Goal: Information Seeking & Learning: Learn about a topic

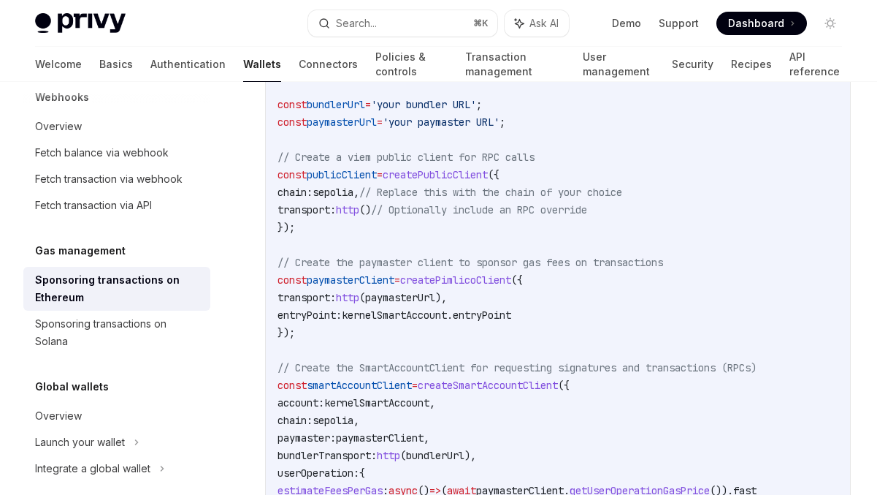
scroll to position [1993, 0]
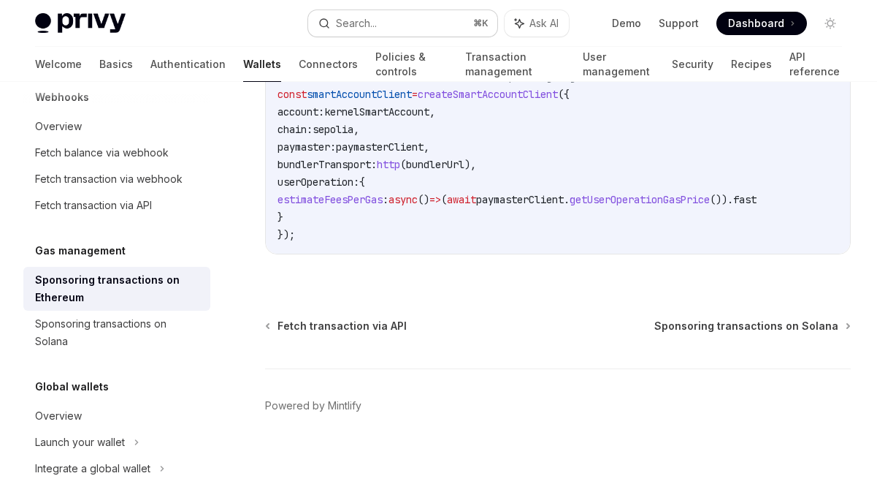
click at [386, 20] on button "Search... ⌘ K" at bounding box center [403, 23] width 190 height 26
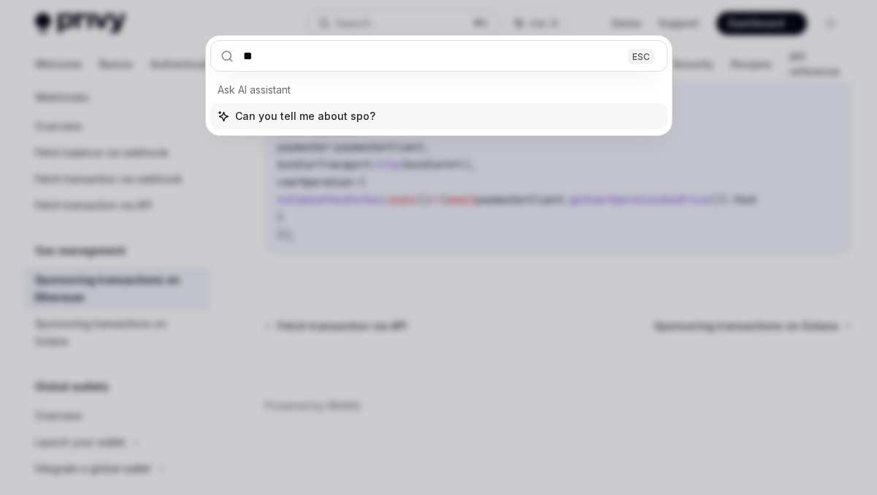
type input "*"
type input "**********"
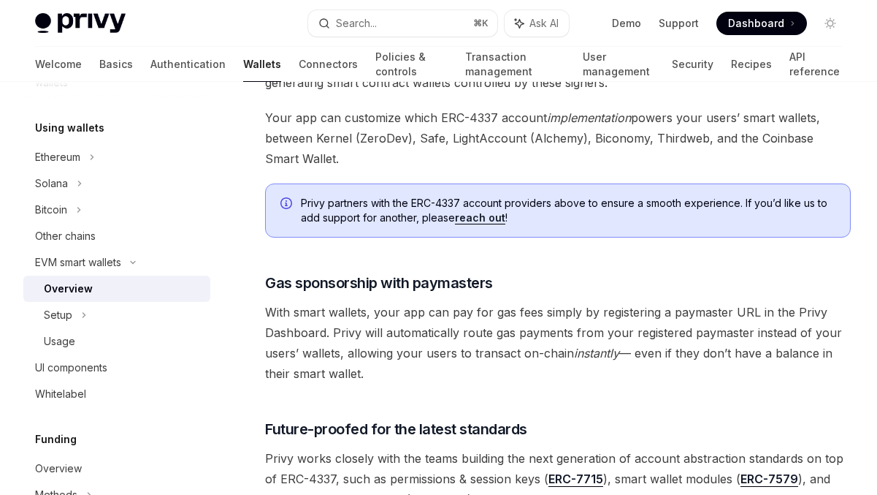
scroll to position [1243, 0]
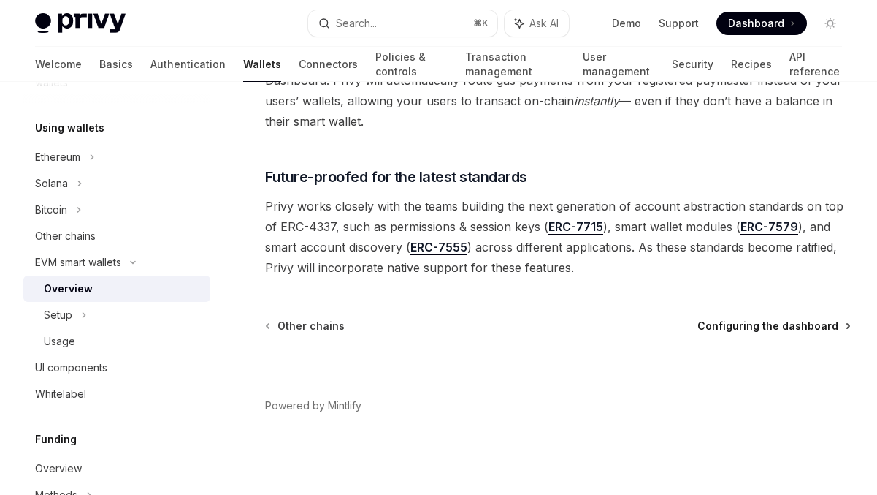
click at [758, 324] on span "Configuring the dashboard" at bounding box center [768, 326] width 141 height 15
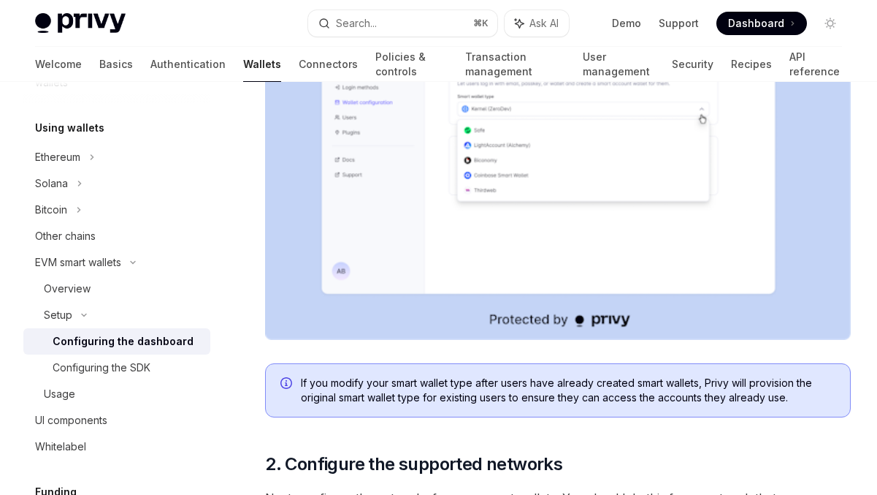
scroll to position [752, 0]
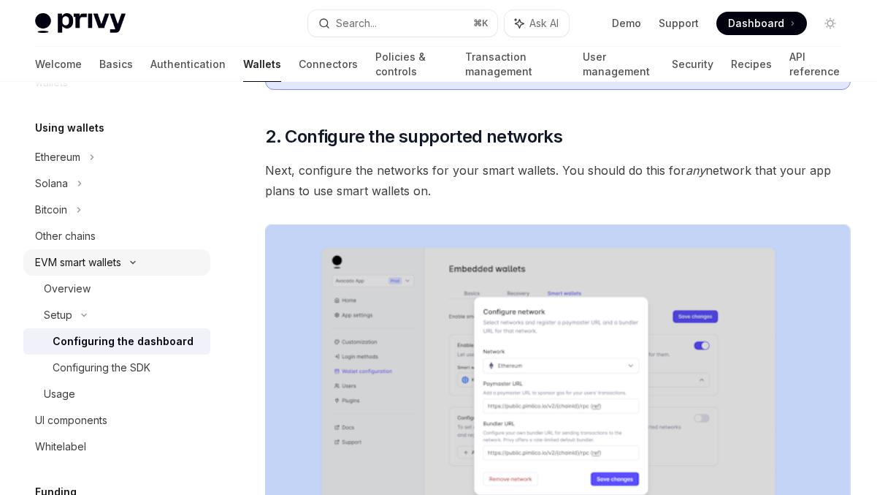
click at [72, 249] on div "EVM smart wallets" at bounding box center [116, 262] width 187 height 26
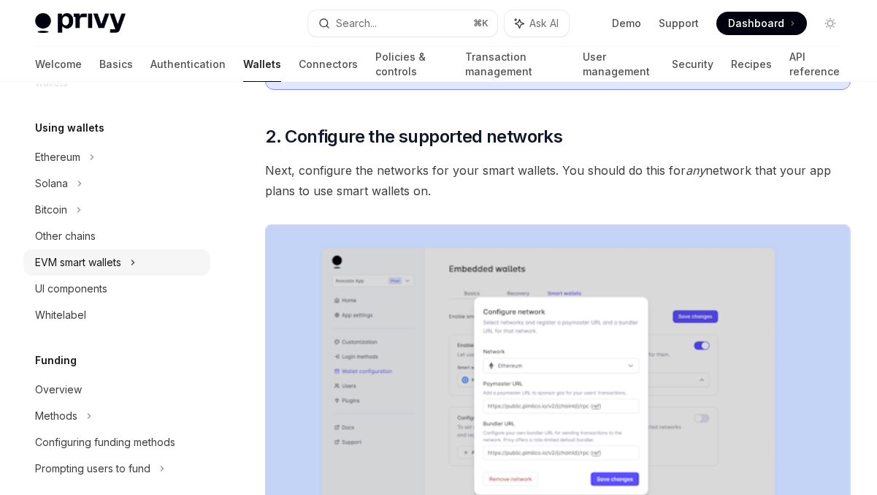
click at [72, 262] on div "EVM smart wallets" at bounding box center [78, 263] width 86 height 18
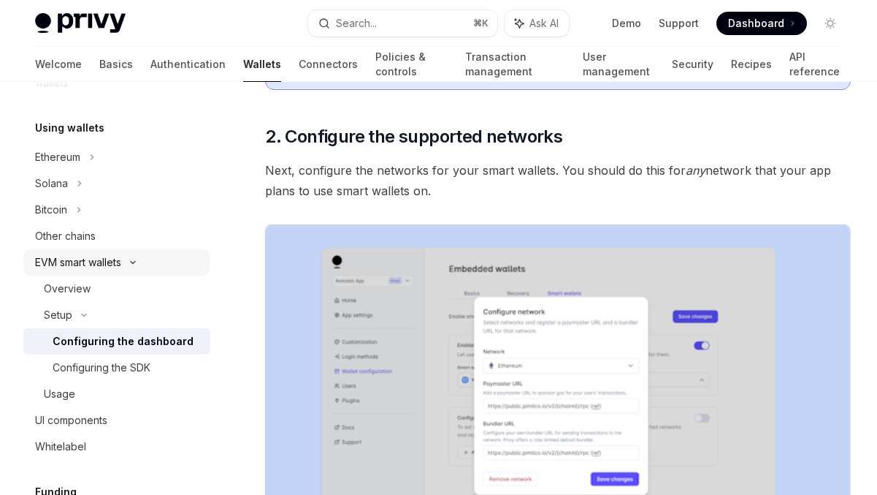
click at [80, 283] on div "Overview" at bounding box center [67, 289] width 47 height 18
type textarea "*"
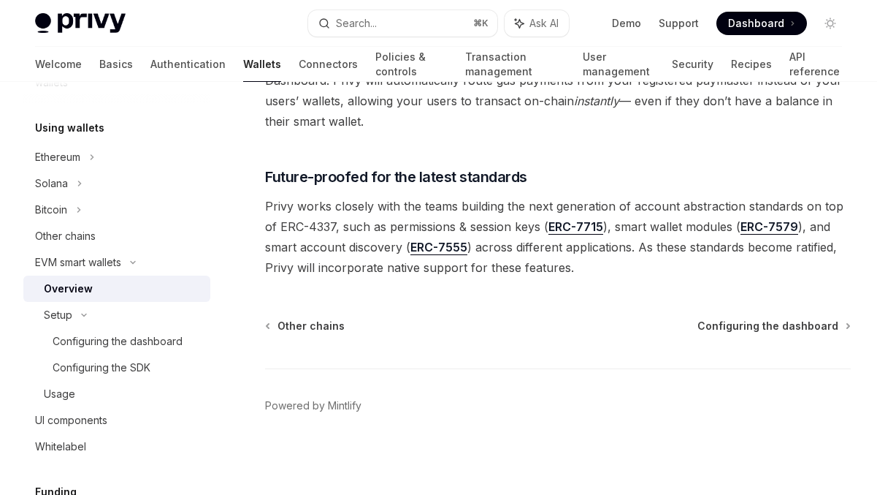
scroll to position [934, 0]
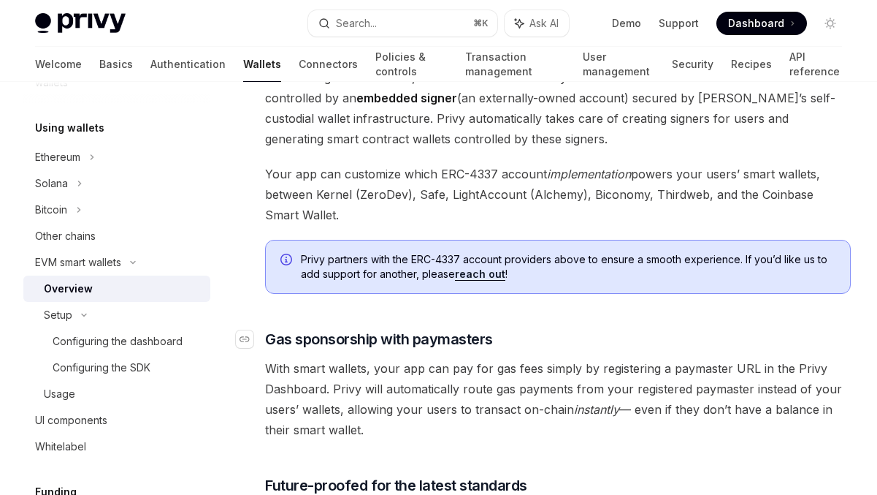
click at [384, 342] on span "Gas sponsorship with paymasters" at bounding box center [379, 339] width 228 height 20
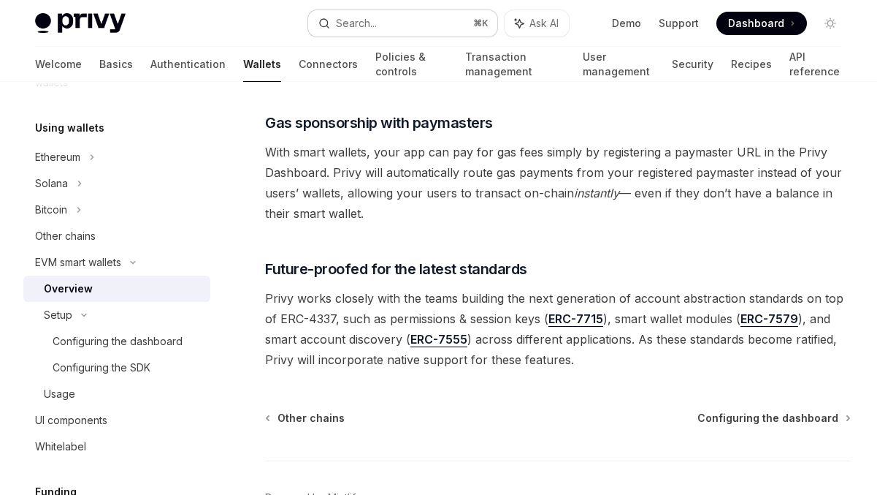
scroll to position [1152, 0]
